Goal: Check status: Check status

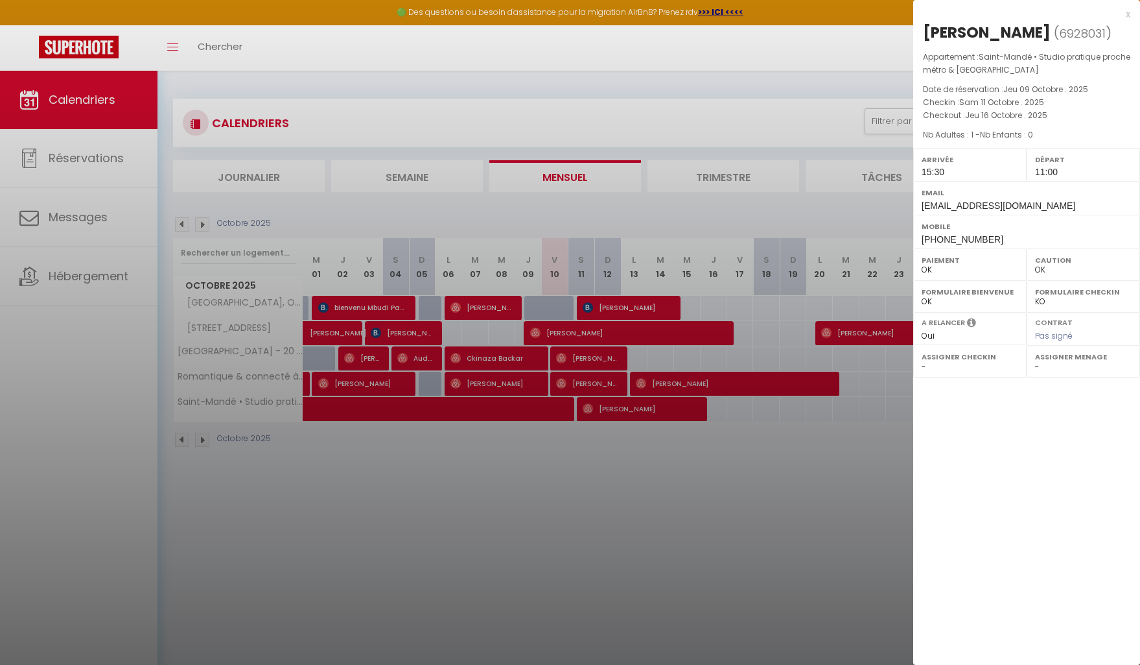
select select "0"
click at [663, 574] on div at bounding box center [570, 332] width 1140 height 665
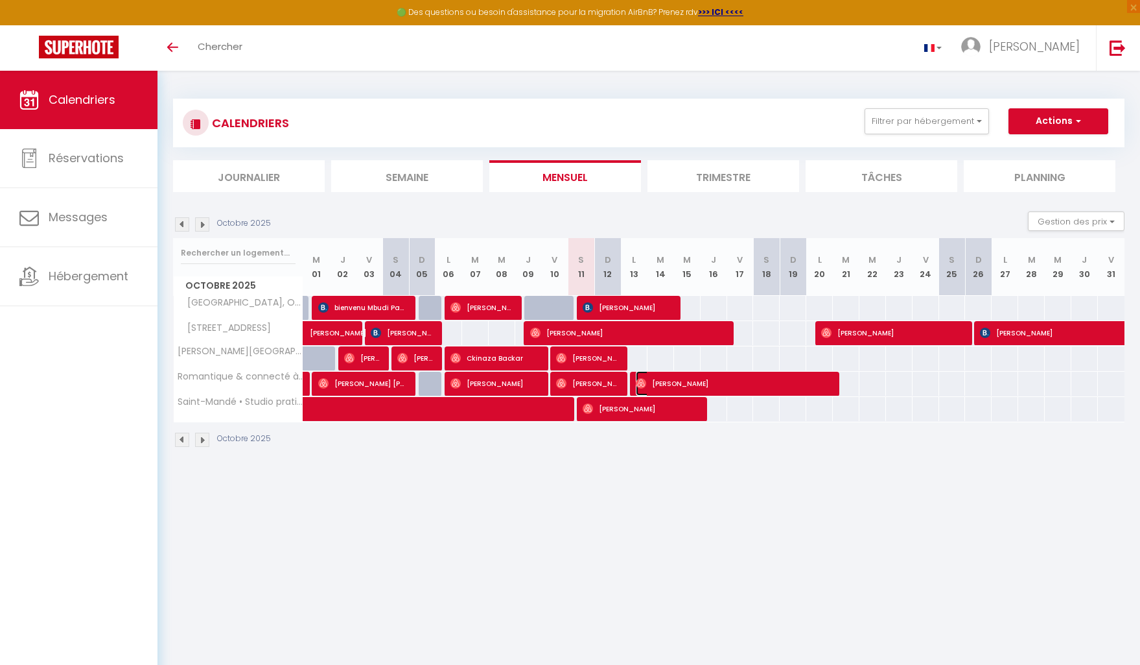
click at [701, 385] on span "[PERSON_NAME]" at bounding box center [733, 383] width 195 height 25
select select "OK"
select select "1"
select select "0"
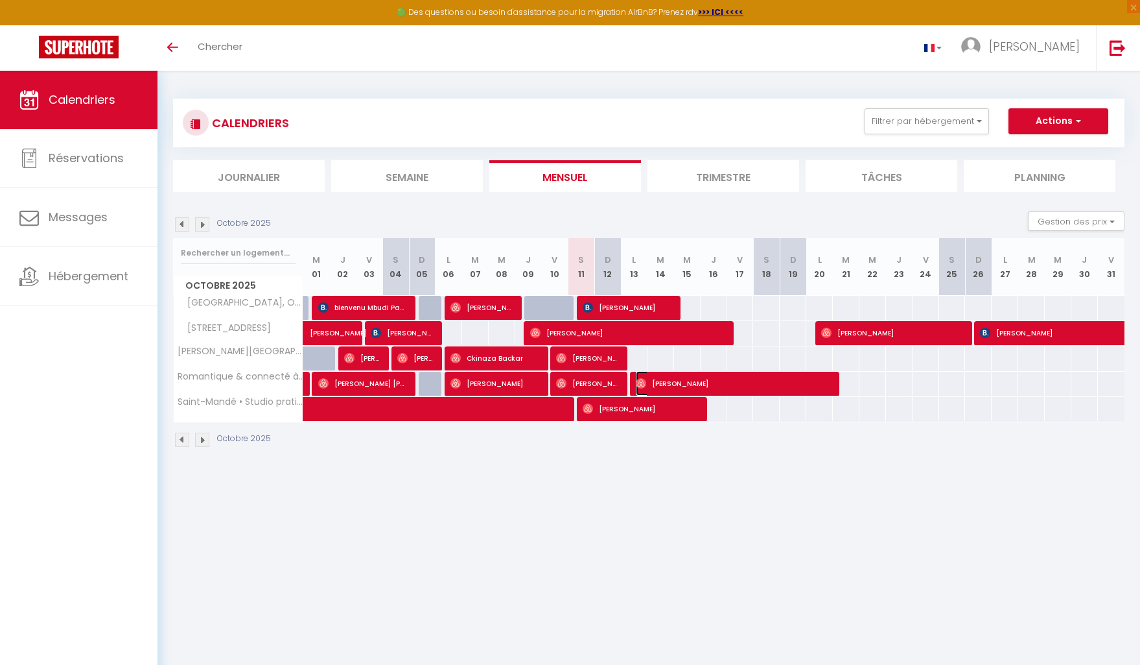
select select "1"
select select
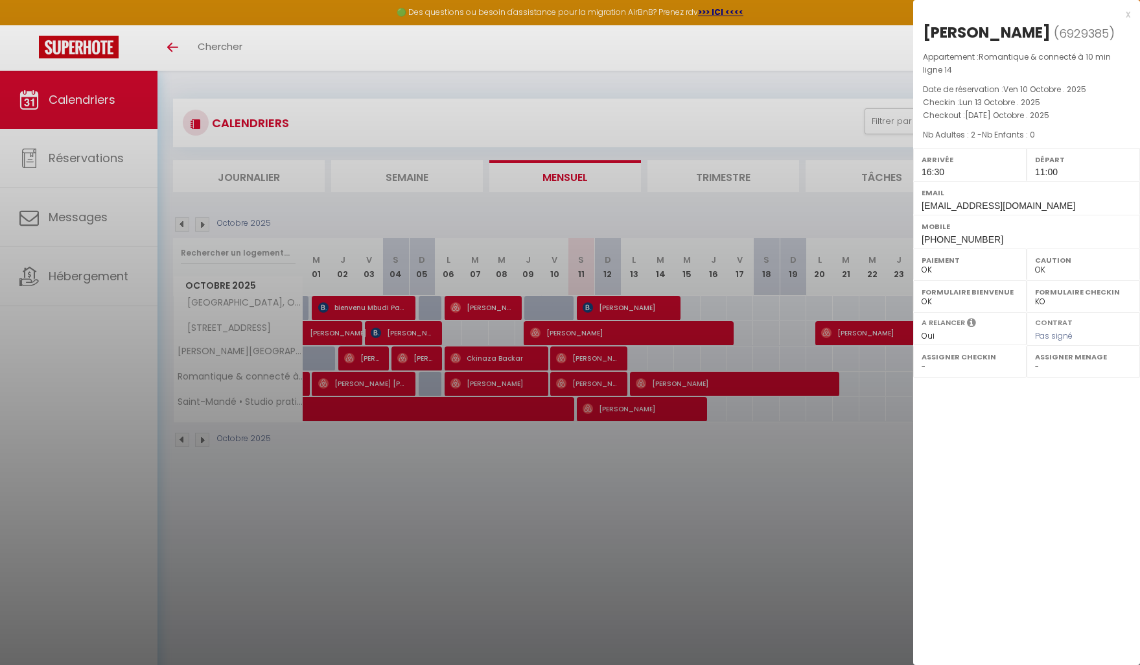
click at [693, 459] on div at bounding box center [570, 332] width 1140 height 665
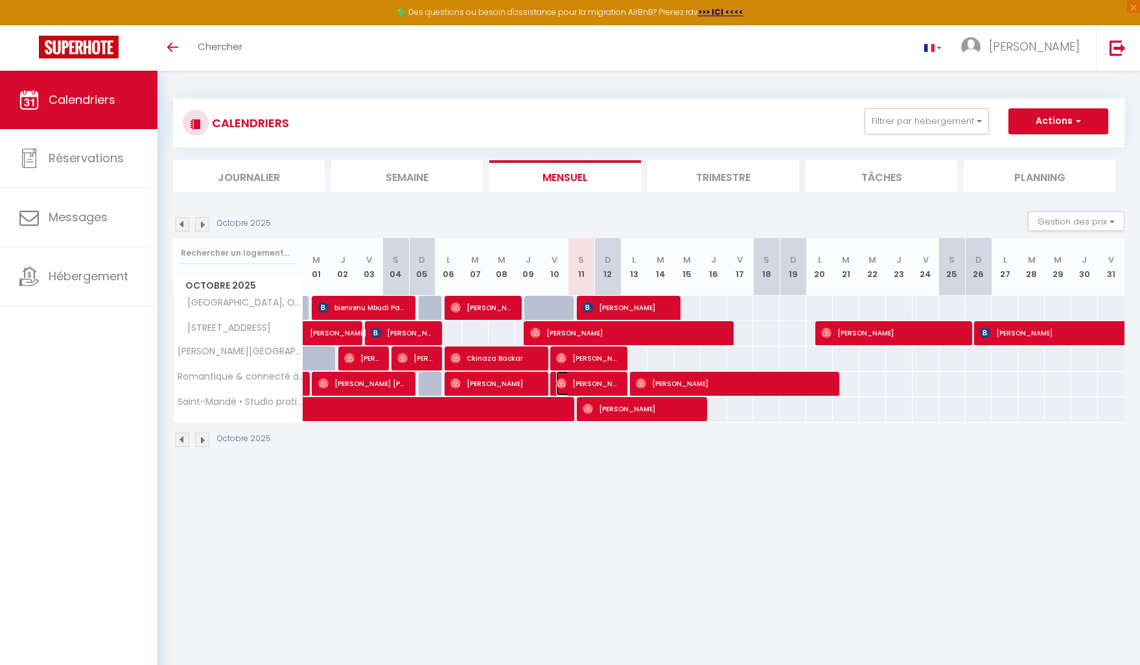
click at [595, 385] on span "[PERSON_NAME]" at bounding box center [587, 383] width 62 height 25
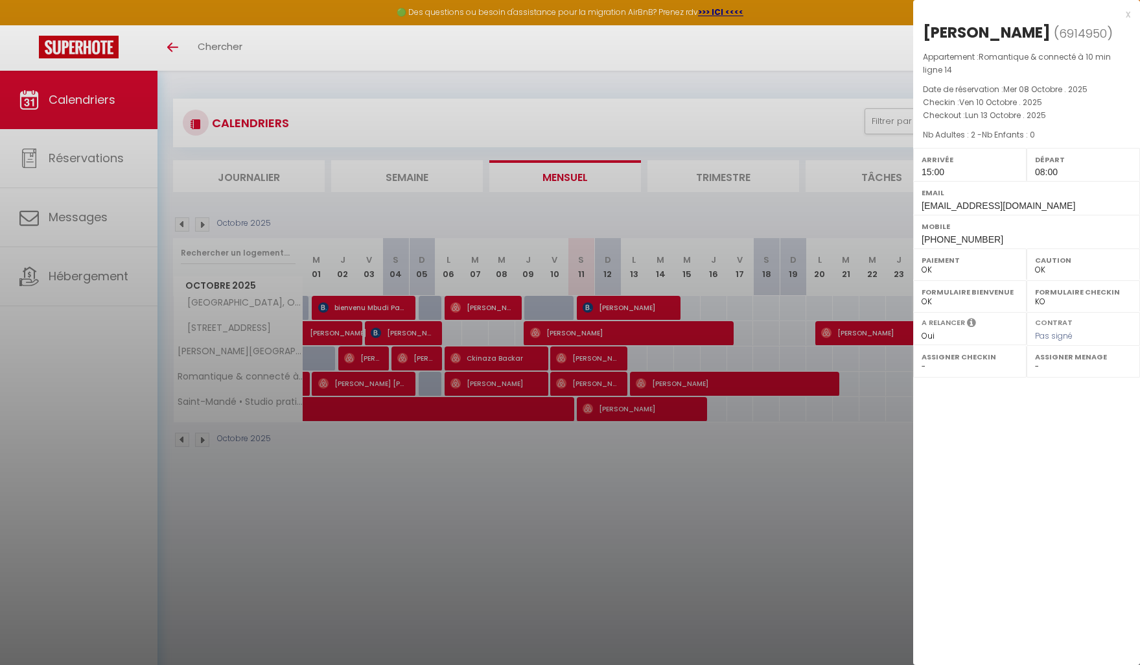
click at [627, 461] on div at bounding box center [570, 332] width 1140 height 665
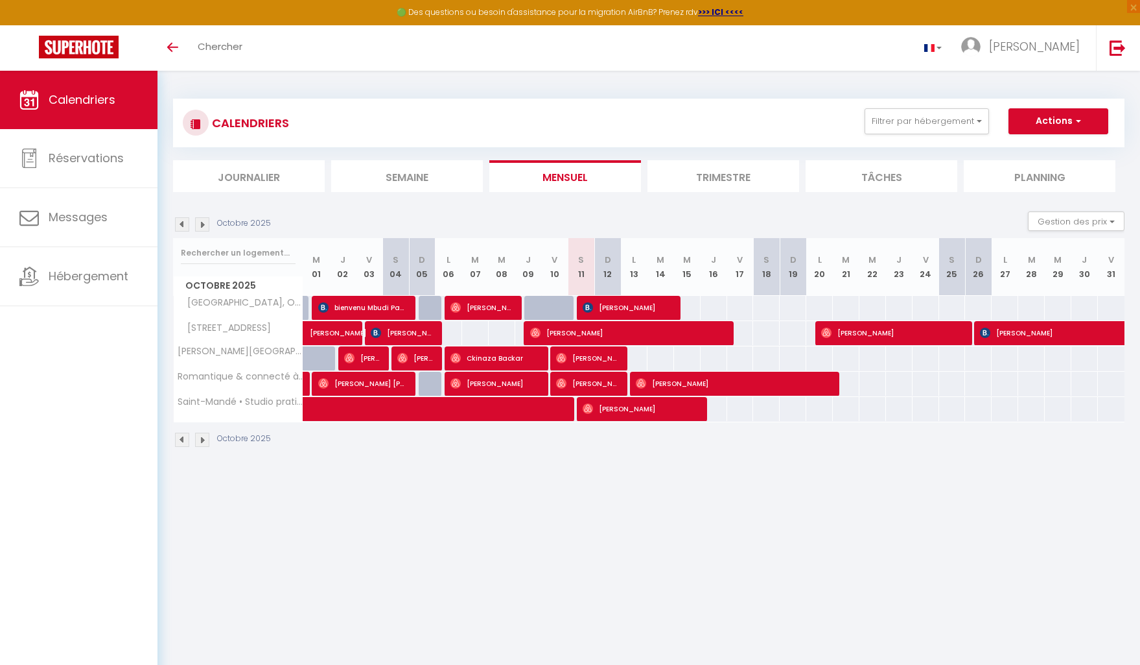
click at [672, 301] on div at bounding box center [661, 308] width 27 height 25
click at [663, 305] on span "[PERSON_NAME]" at bounding box center [627, 307] width 89 height 25
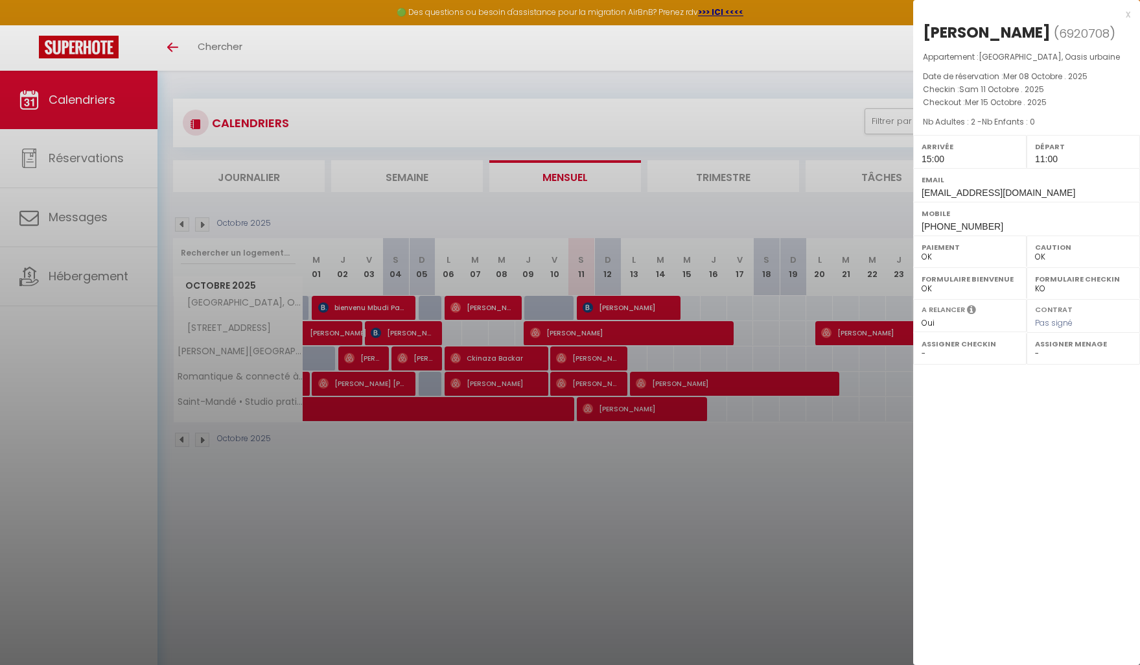
click at [692, 458] on div at bounding box center [570, 332] width 1140 height 665
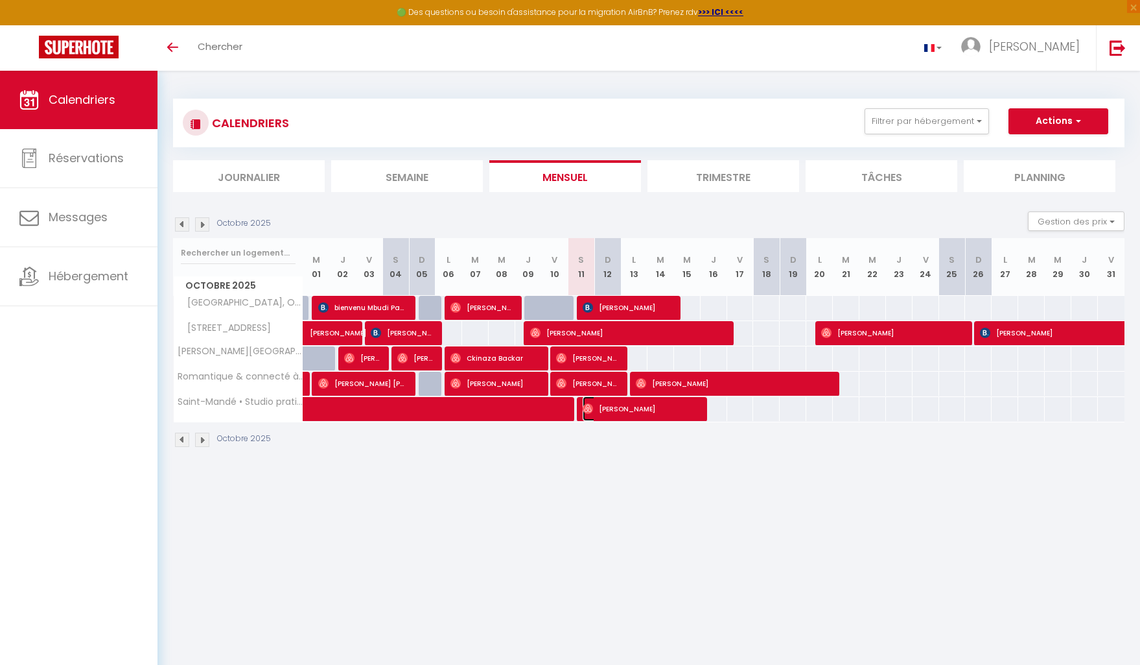
click at [658, 412] on span "[PERSON_NAME]" at bounding box center [640, 408] width 115 height 25
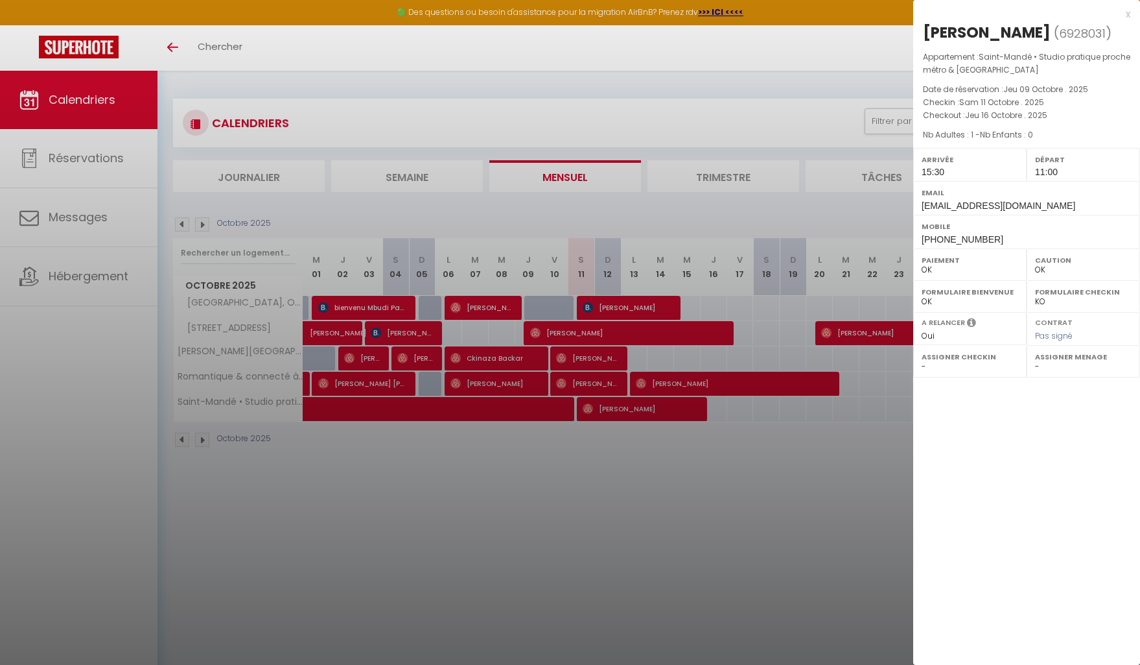
click at [556, 495] on div at bounding box center [570, 332] width 1140 height 665
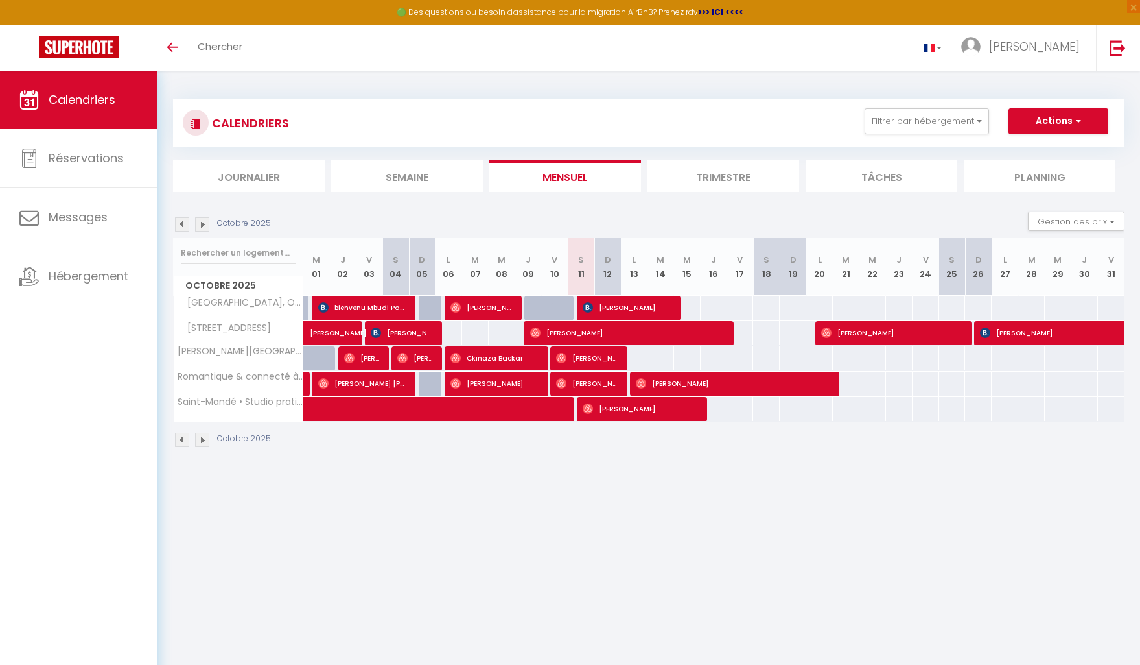
click at [200, 224] on img at bounding box center [202, 224] width 14 height 14
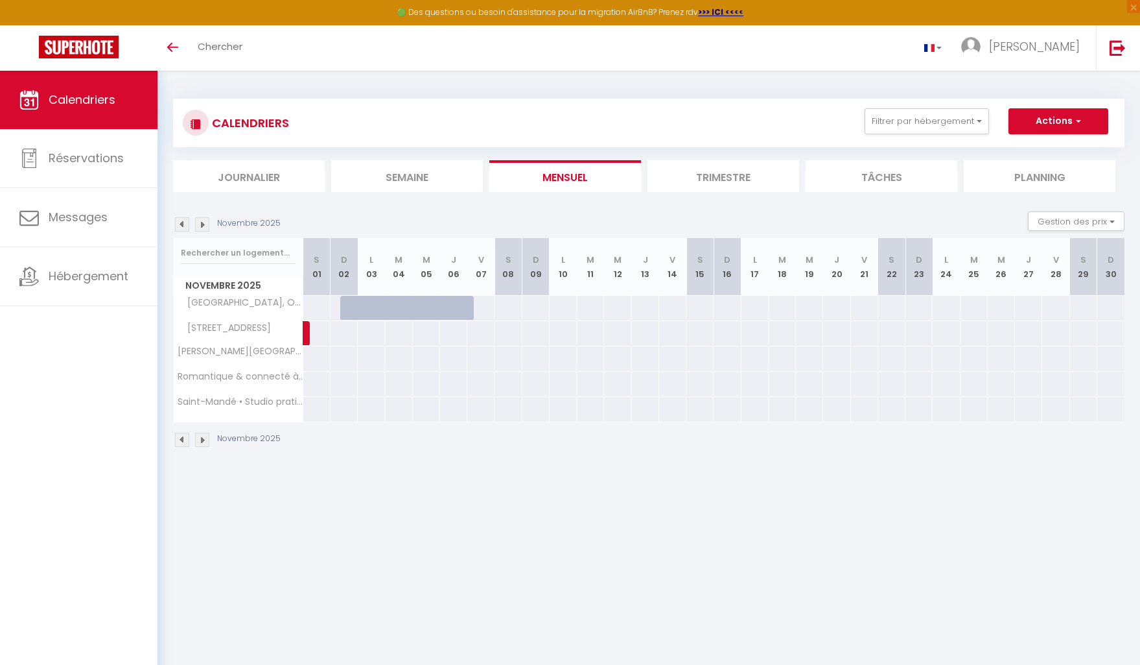
click at [180, 226] on img at bounding box center [182, 224] width 14 height 14
select select "0"
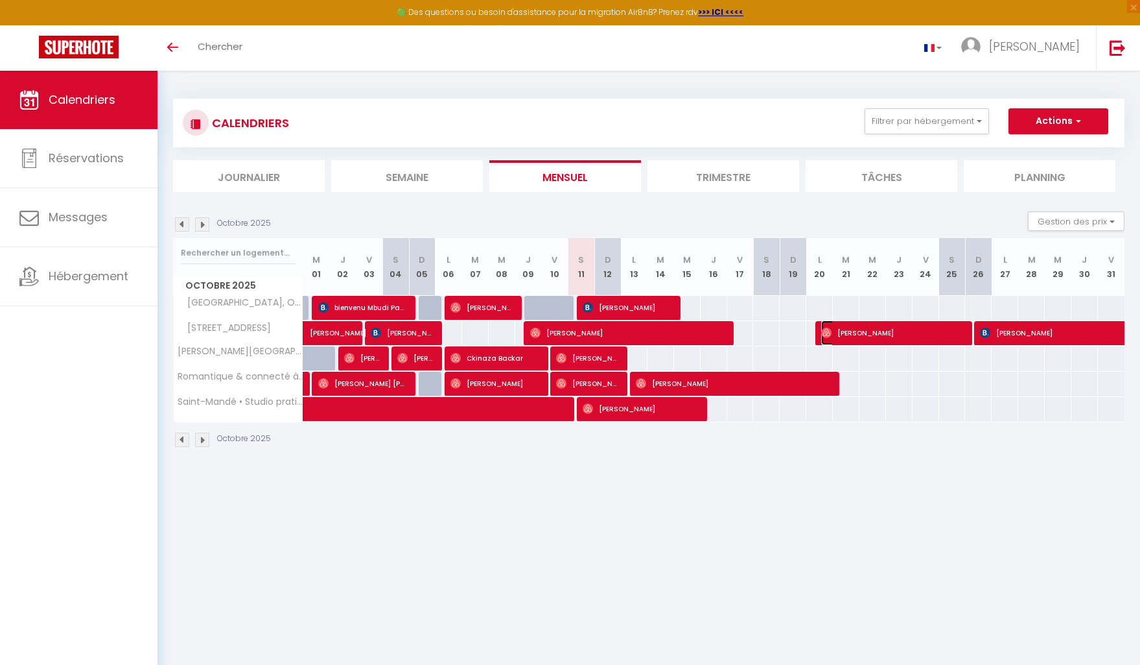
click at [932, 333] on span "[PERSON_NAME]" at bounding box center [892, 332] width 142 height 25
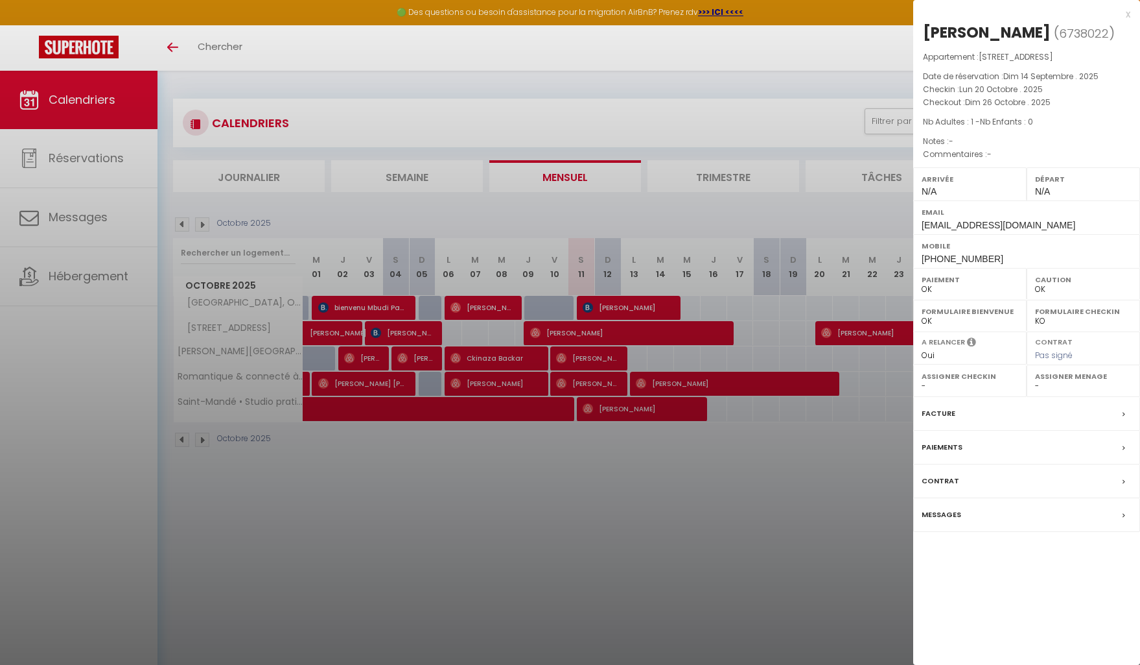
click at [843, 456] on div at bounding box center [570, 332] width 1140 height 665
